Goal: Task Accomplishment & Management: Use online tool/utility

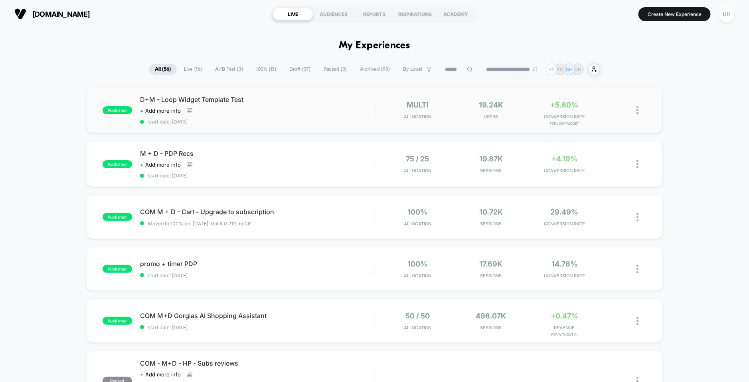
click at [319, 98] on span "D+M - Loop Widget Template Test" at bounding box center [257, 99] width 234 height 8
